Goal: Complete application form

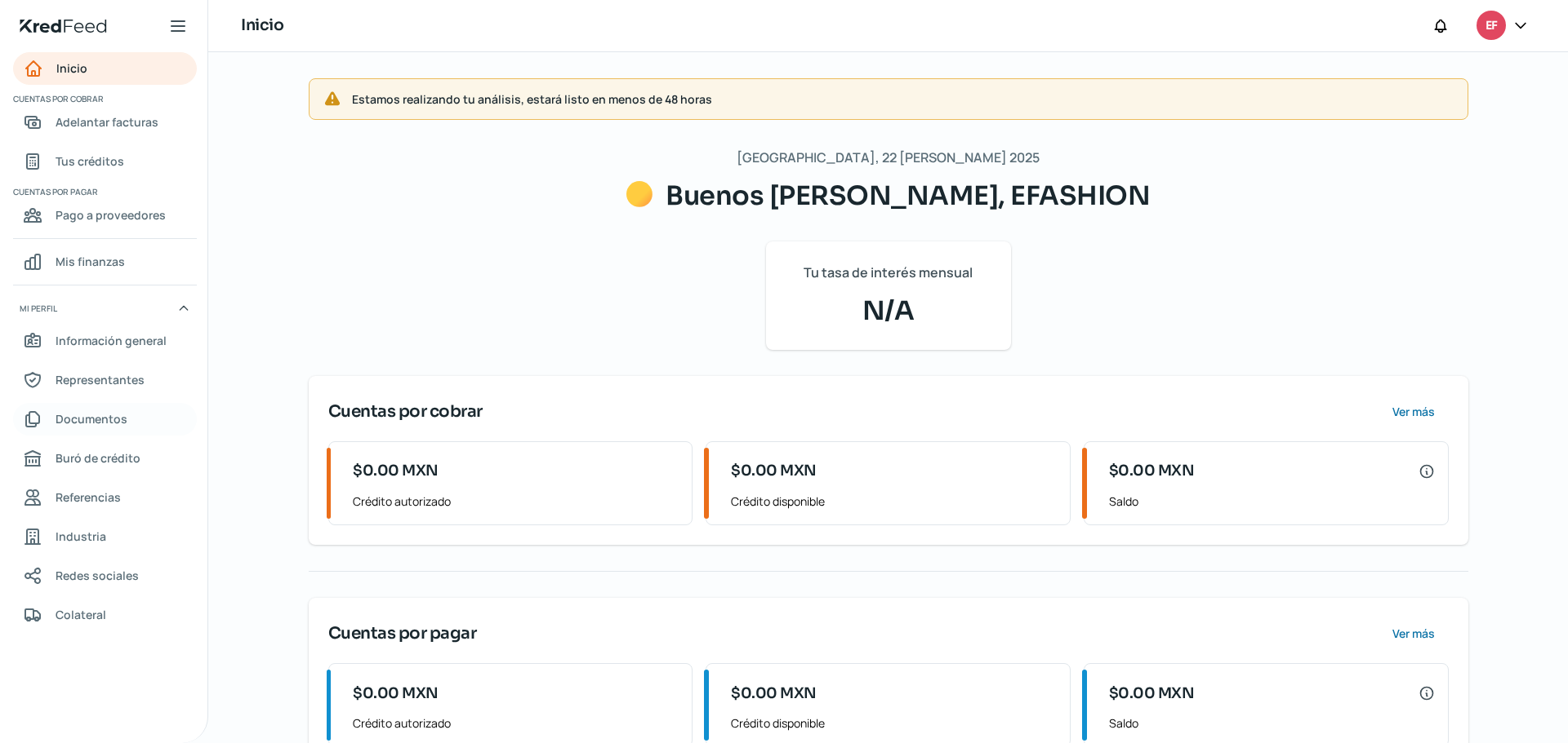
click at [121, 422] on span "Documentos" at bounding box center [91, 419] width 72 height 21
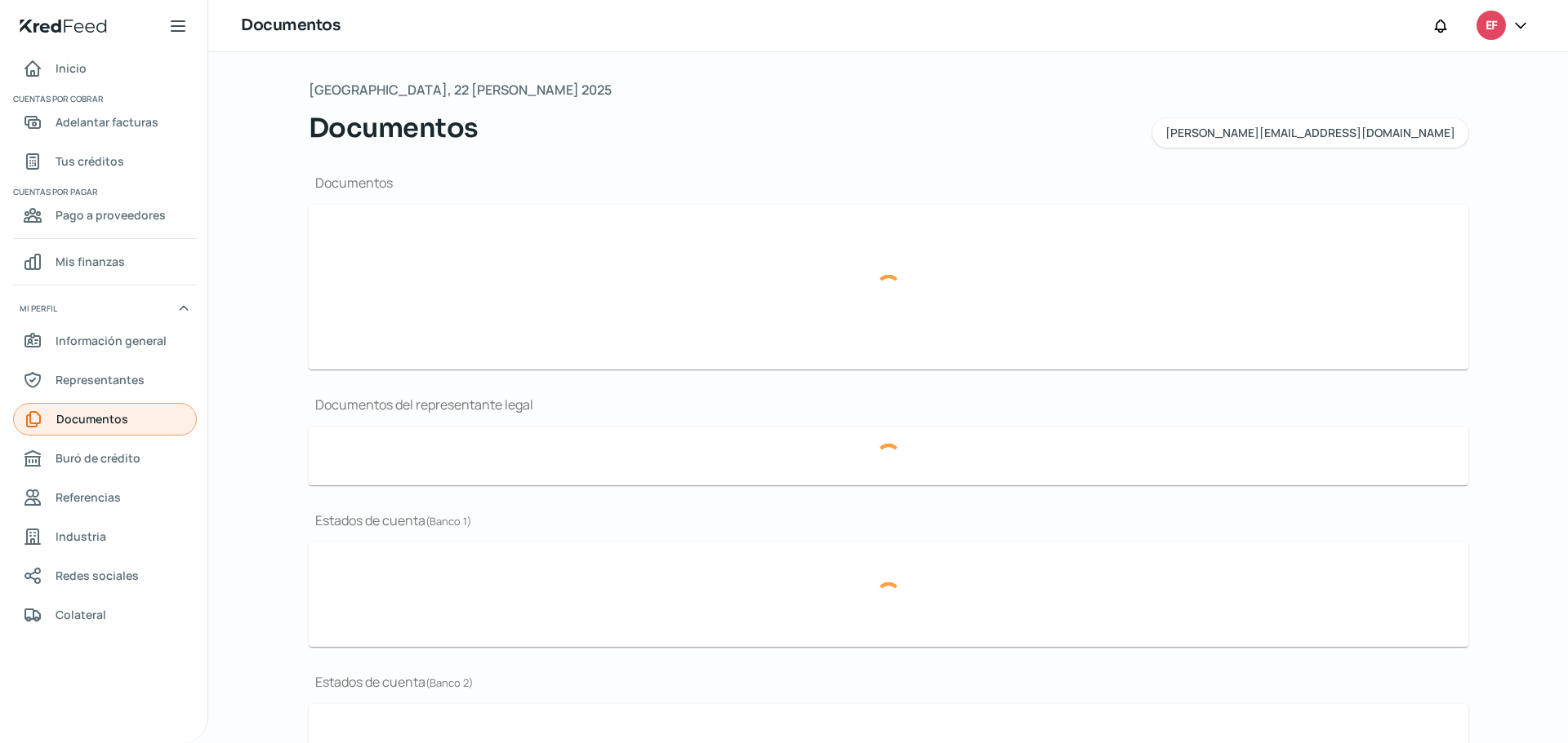
type input "CSF_EFA130701KJ9_2025.07.pdf"
type input "Curriculum E-Fashion.pdf"
type input "Logo E.Fashion.jpg"
type input "54,370 Poderes EFA [DATE].pdf"
type input "2025.07 MIFEL EFA.pdf"
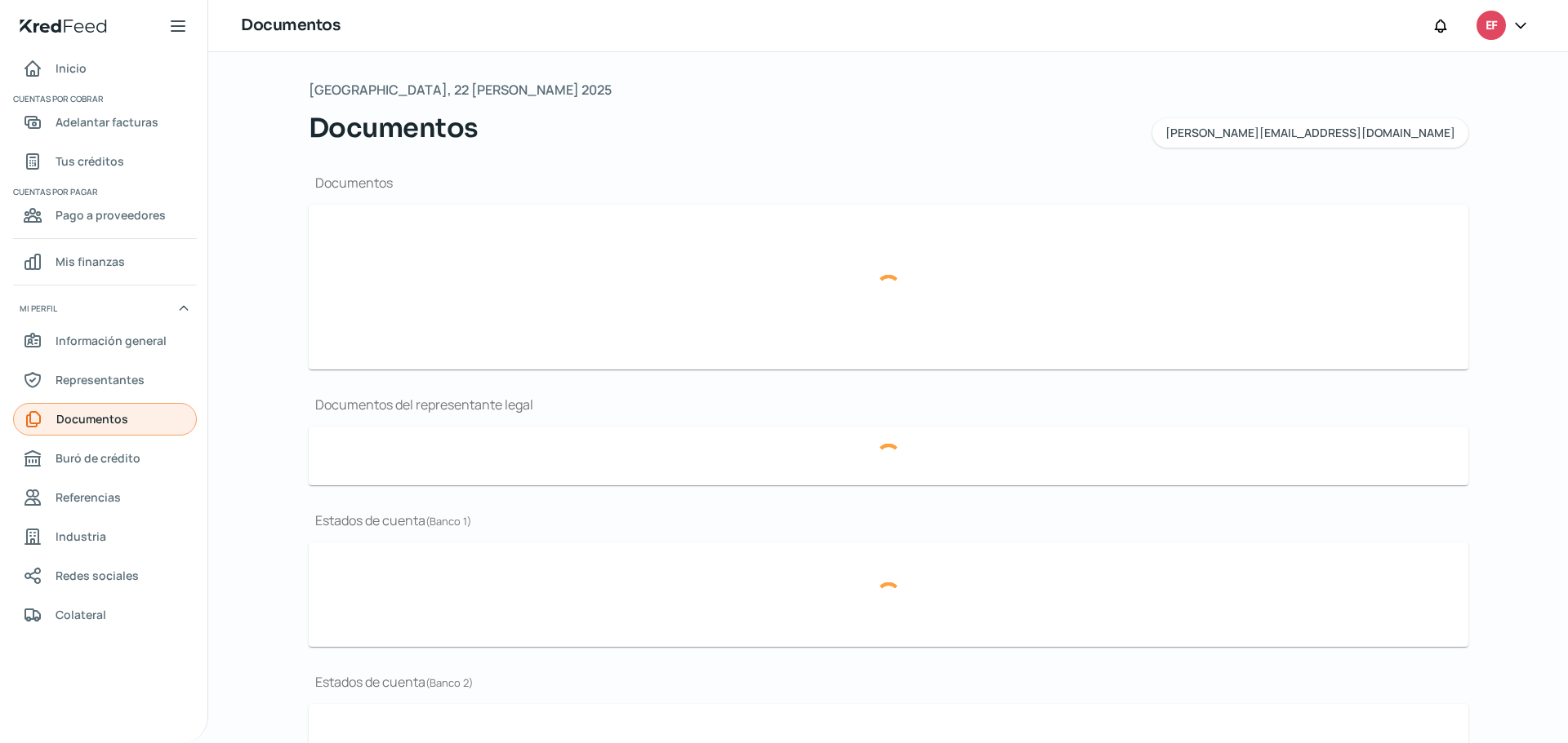
type input "2025.06 MIFEL EFA.pdf"
type input "2025.05 MIFEL EFA.pdf"
type input "2025.07 BANAMEX EFA.pdf"
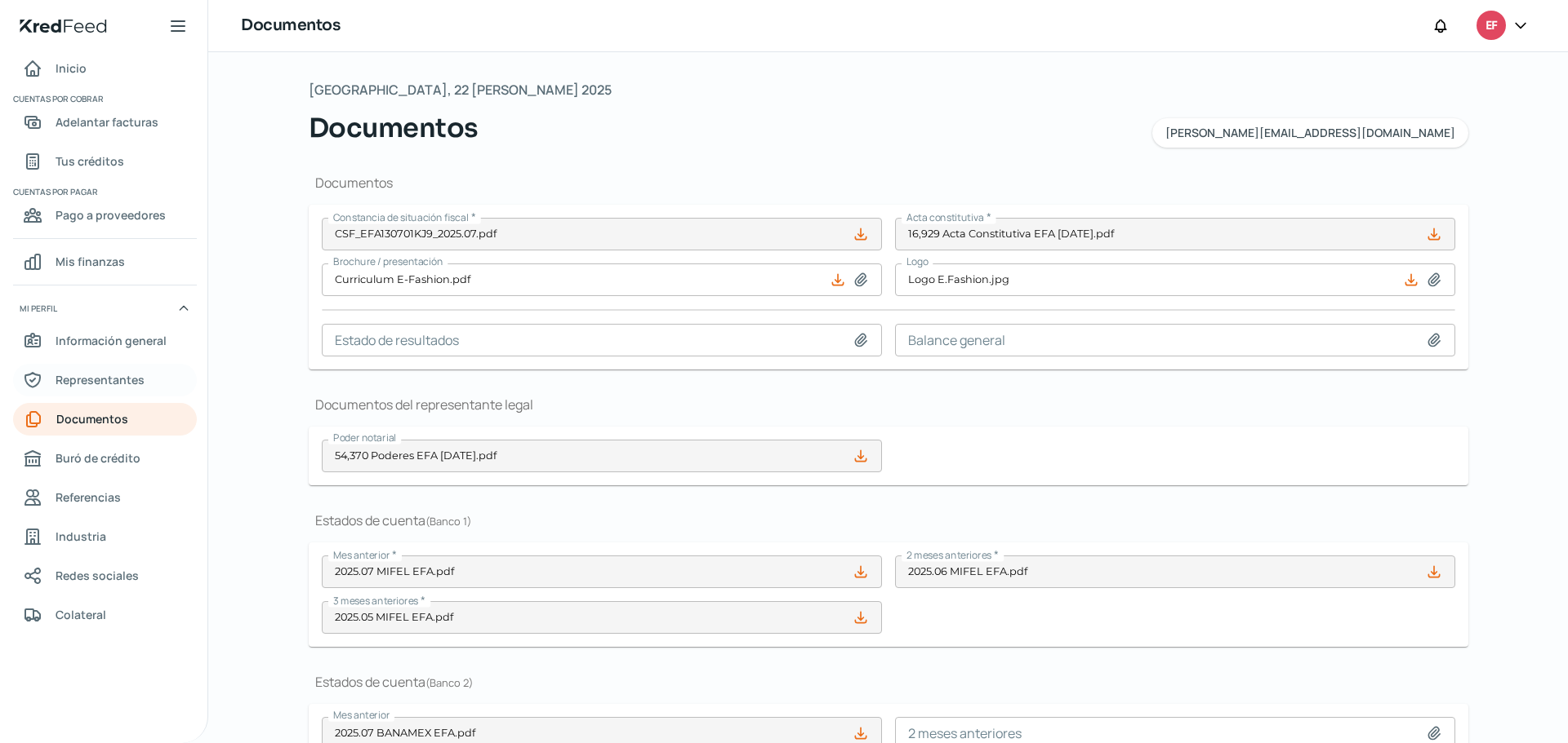
click at [139, 376] on span "Representantes" at bounding box center [99, 380] width 89 height 21
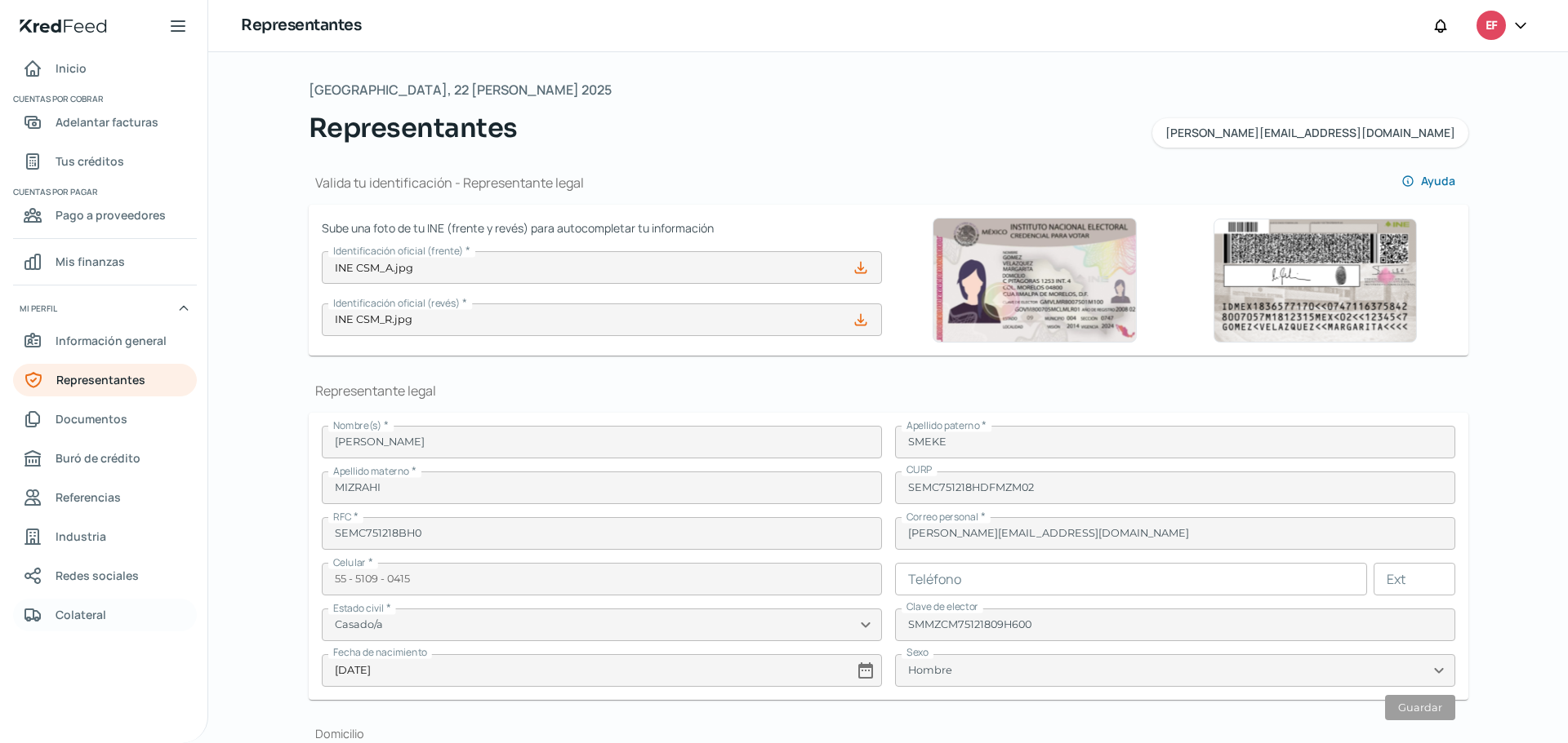
click at [112, 616] on link "Colateral" at bounding box center [105, 615] width 183 height 33
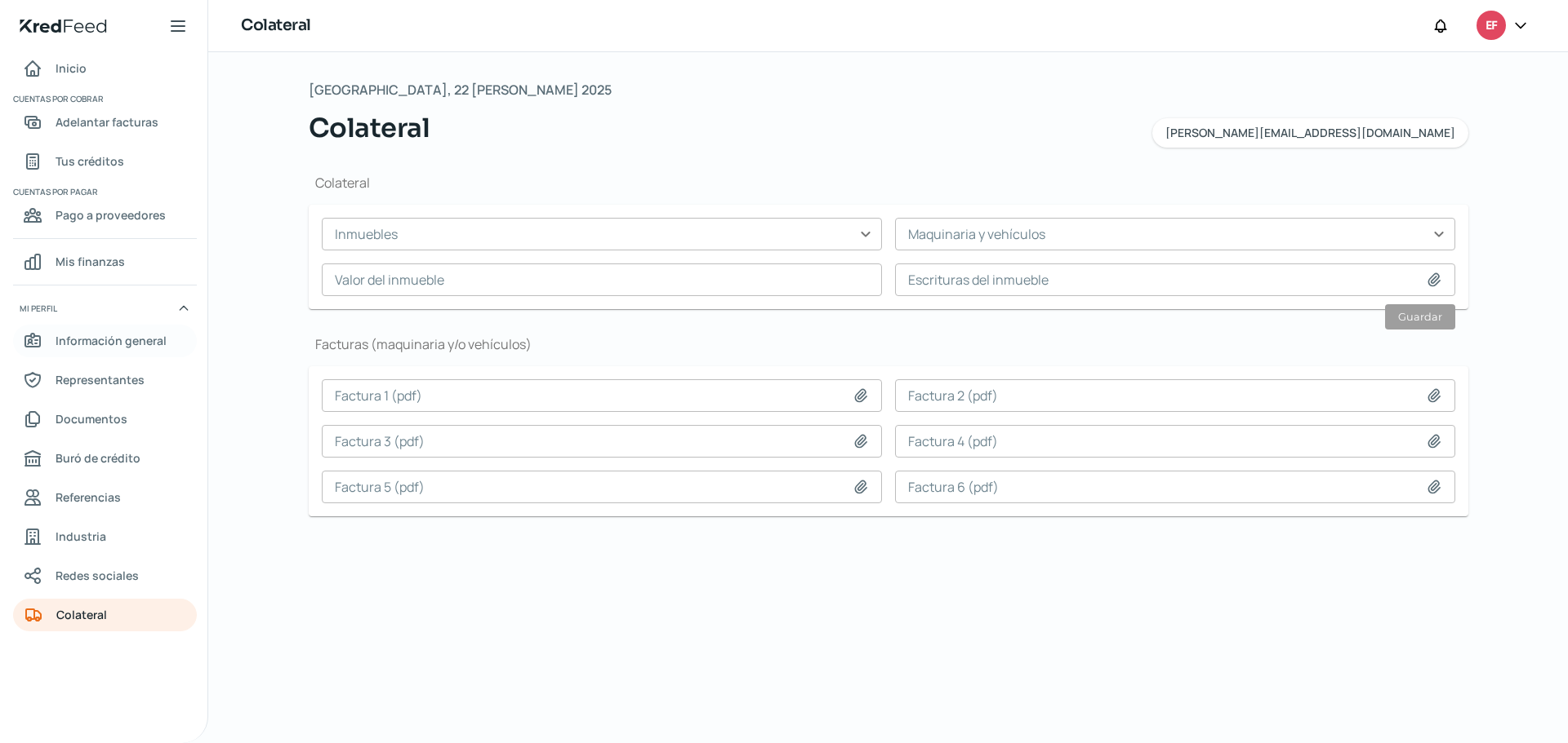
click at [118, 335] on span "Información general" at bounding box center [110, 341] width 111 height 21
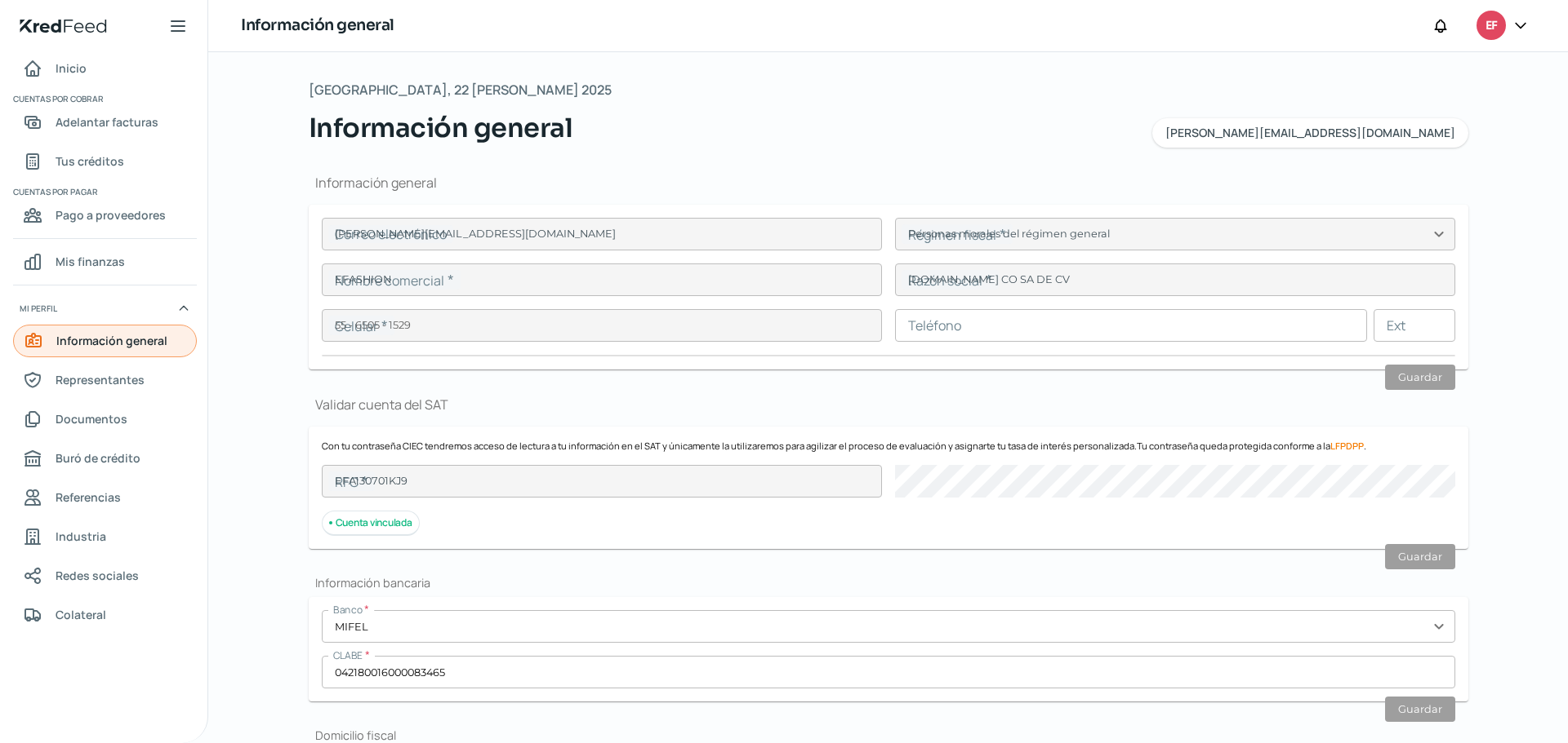
type input "[PERSON_NAME][EMAIL_ADDRESS][DOMAIN_NAME]"
type input "Personas morales del régimen general"
type input "EFASHION"
type input "55 - 6505 - 1529"
type input "EFA130701KJ9"
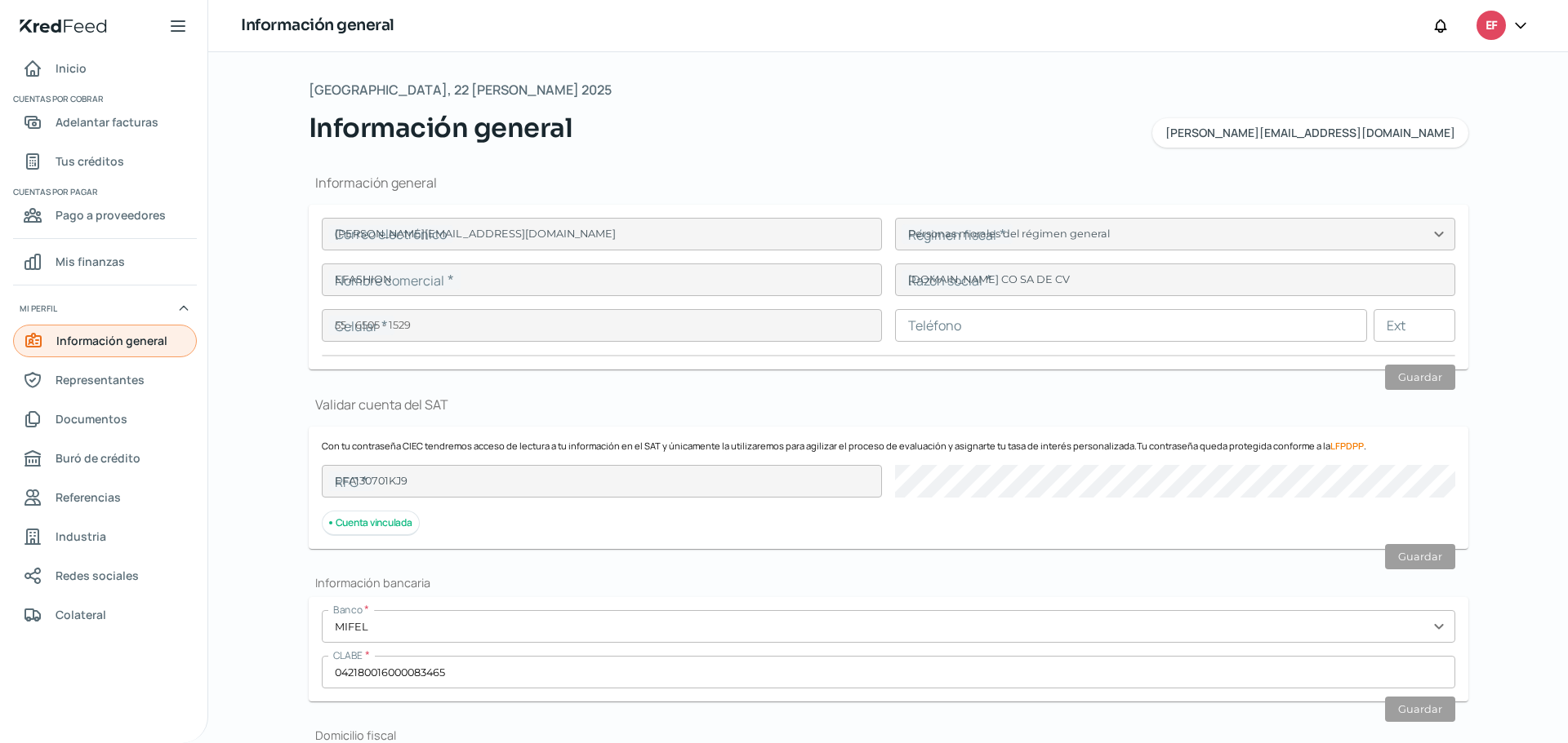
type input "[GEOGRAPHIC_DATA]"
type input "189"
type input "05000"
type input "CUAJIMALPA"
type input "CUAJIMALPA [PERSON_NAME]"
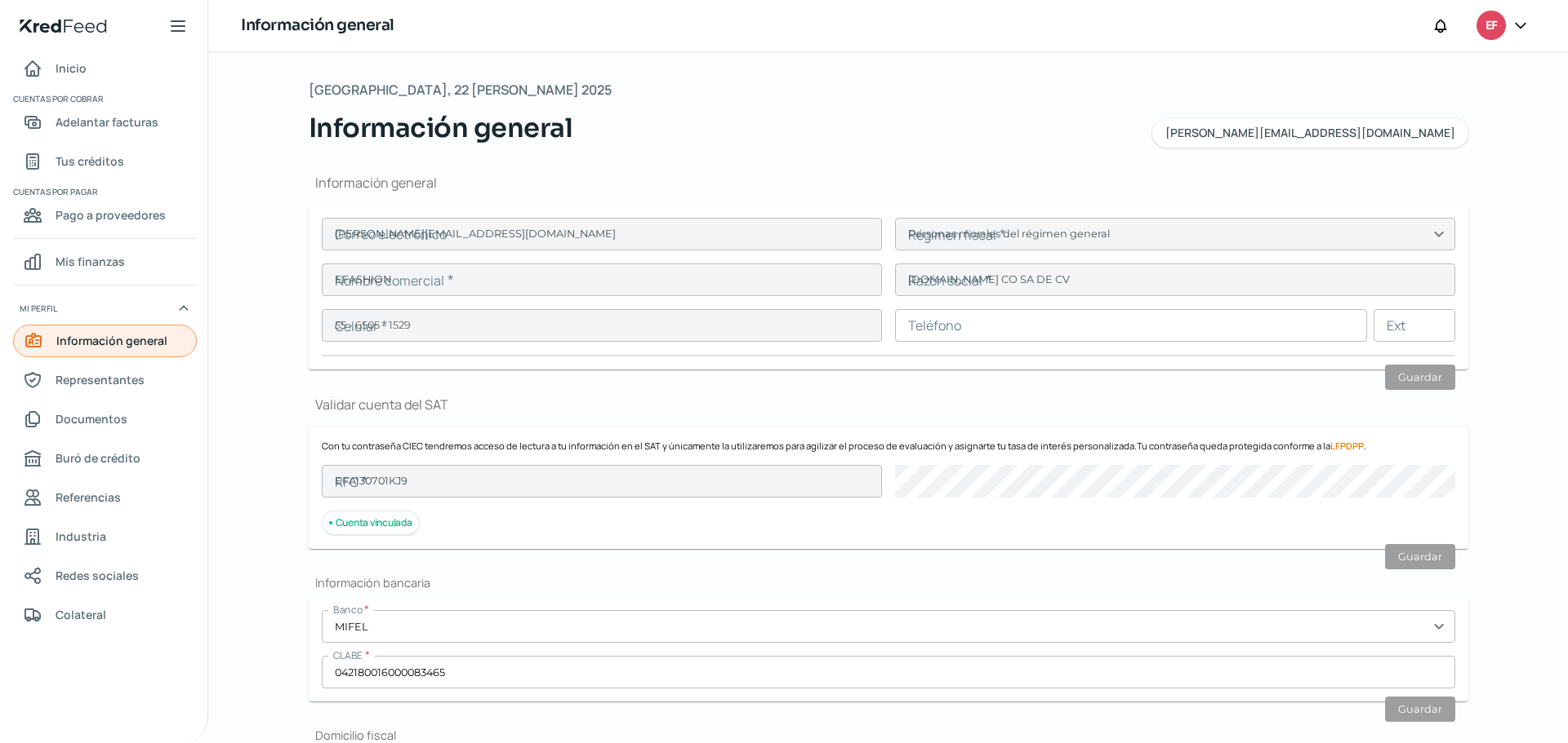
type input "CDMX"
type input "[GEOGRAPHIC_DATA]"
type input "2025.05 CDOM EFA.pdf"
type input "0"
